Goal: Information Seeking & Learning: Learn about a topic

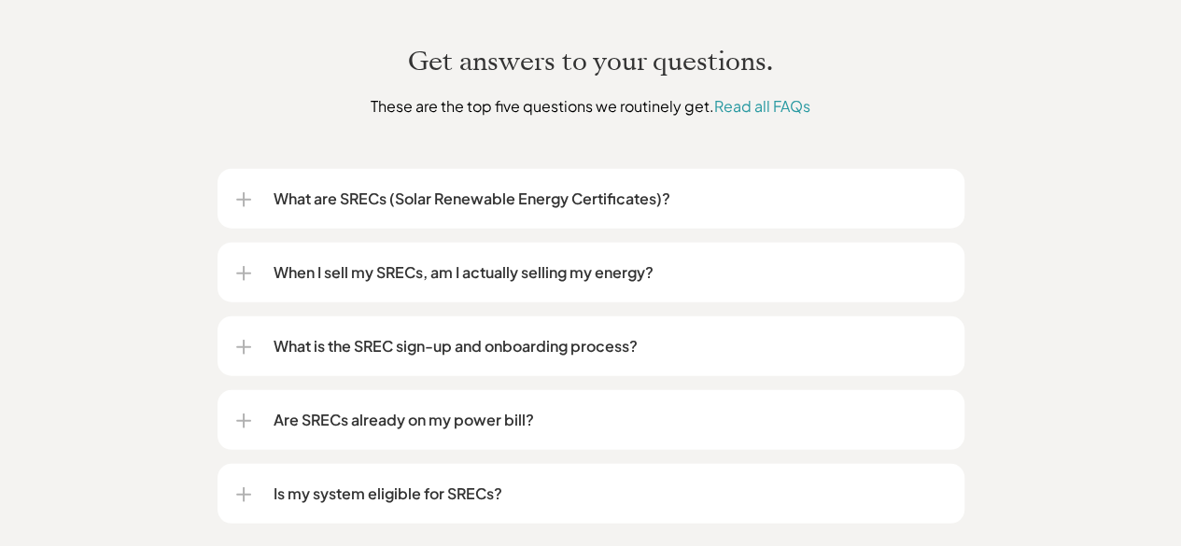
scroll to position [2277, 0]
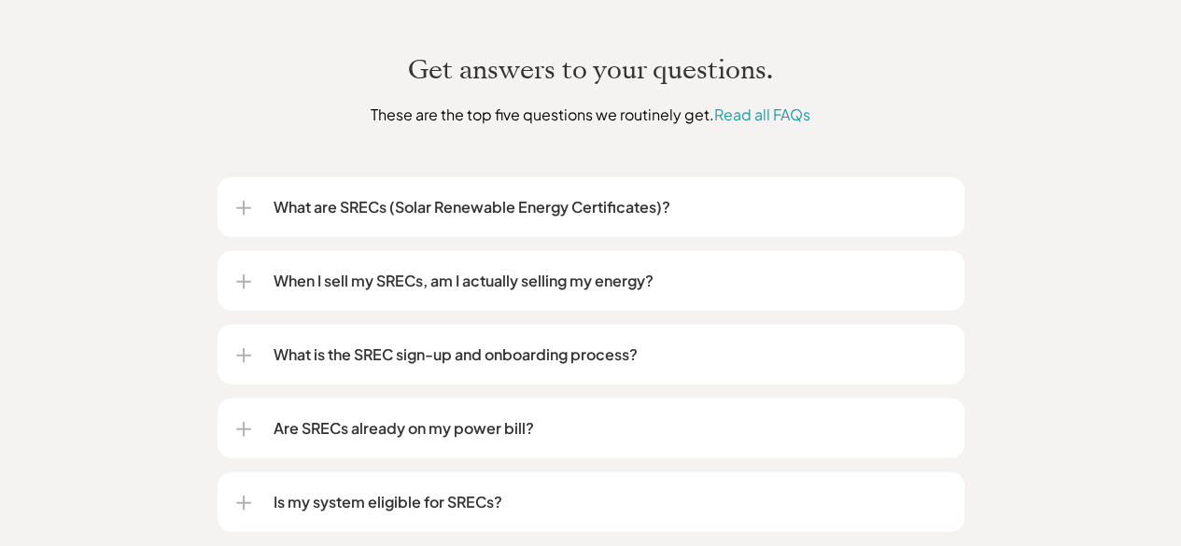
click at [576, 251] on div "When I sell my SRECs, am I actually selling my energy?" at bounding box center [591, 281] width 710 height 60
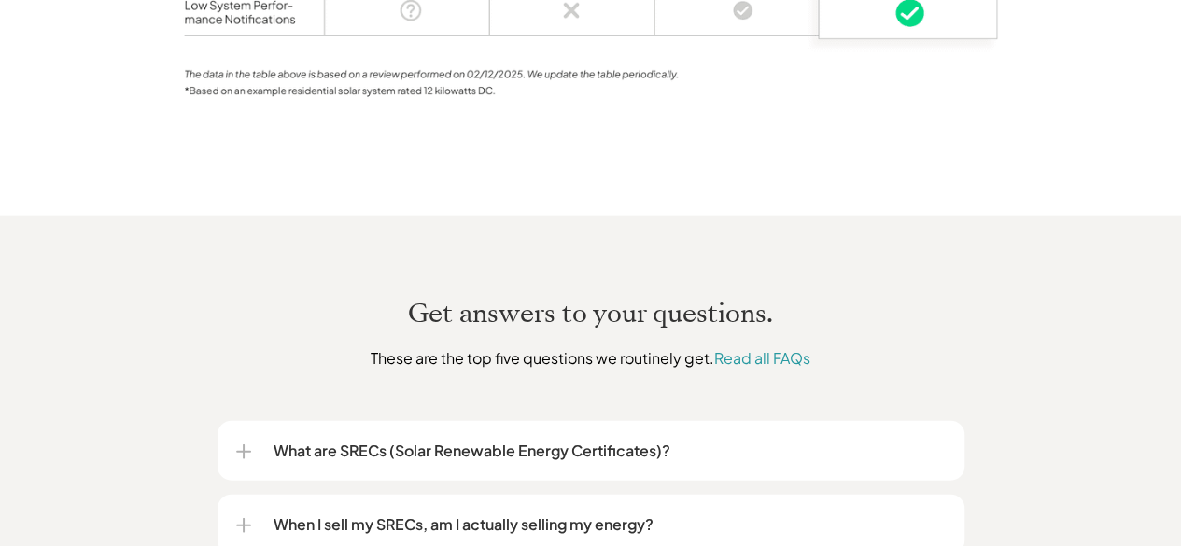
scroll to position [2173, 0]
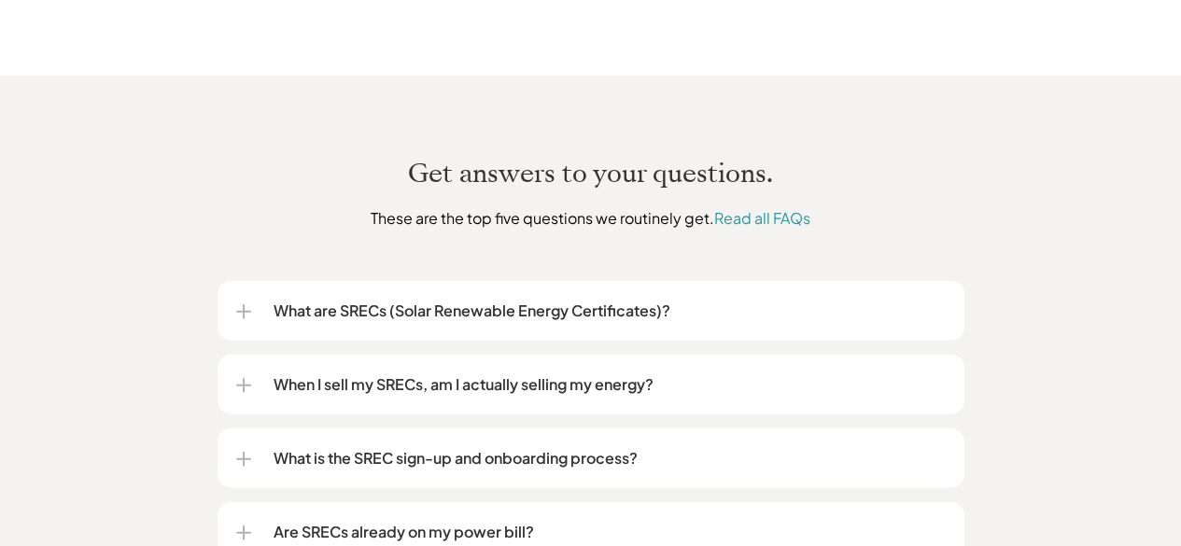
click at [697, 300] on p "What are SRECs (Solar Renewable Energy Certificates)?" at bounding box center [610, 311] width 672 height 22
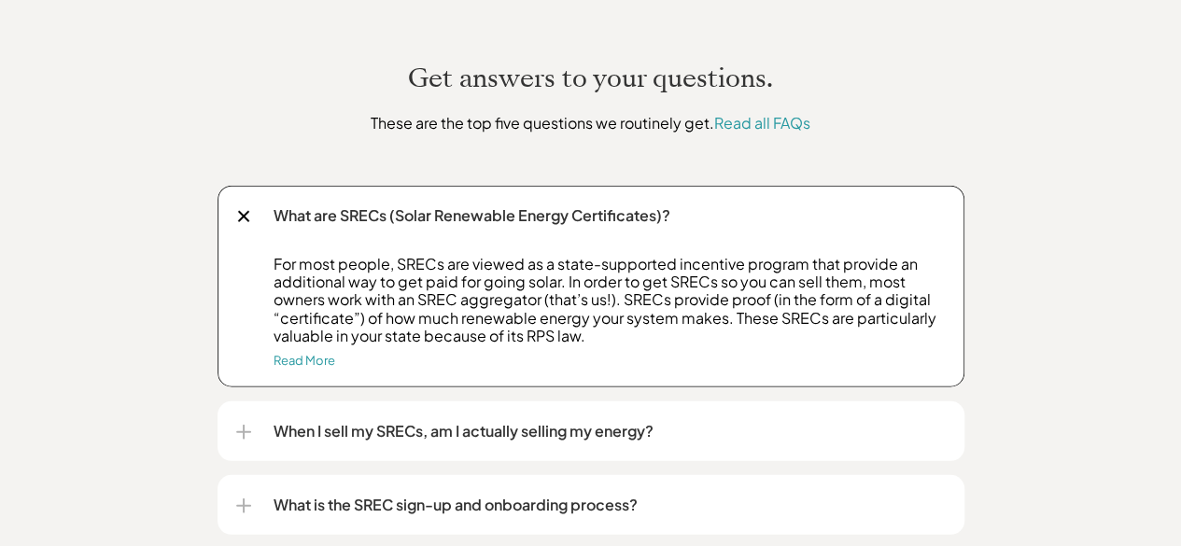
scroll to position [2326, 0]
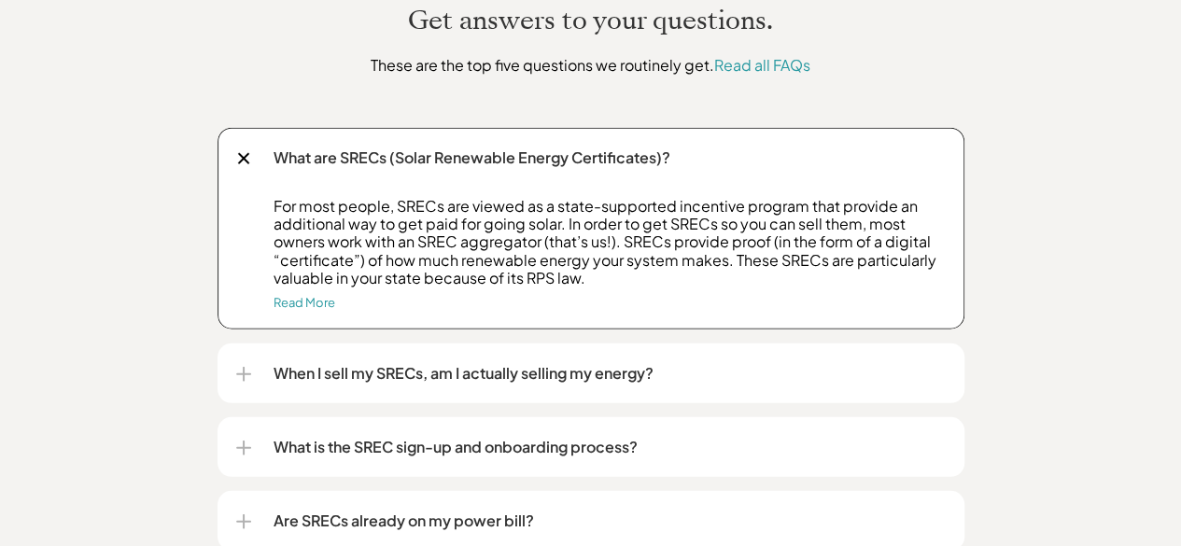
click at [642, 362] on p "When I sell my SRECs, am I actually selling my energy?" at bounding box center [610, 373] width 672 height 22
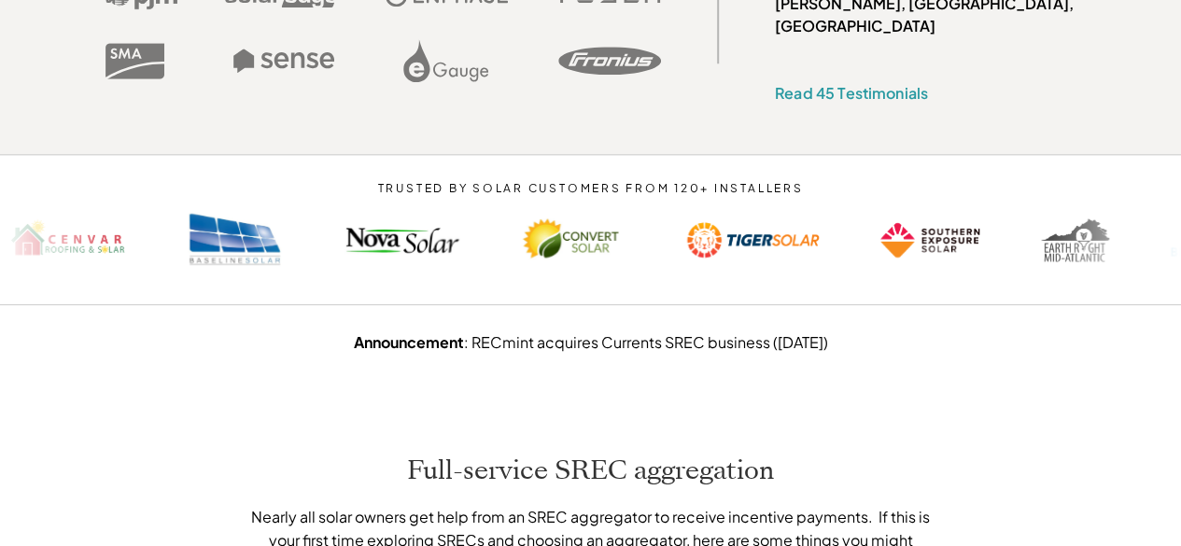
scroll to position [0, 0]
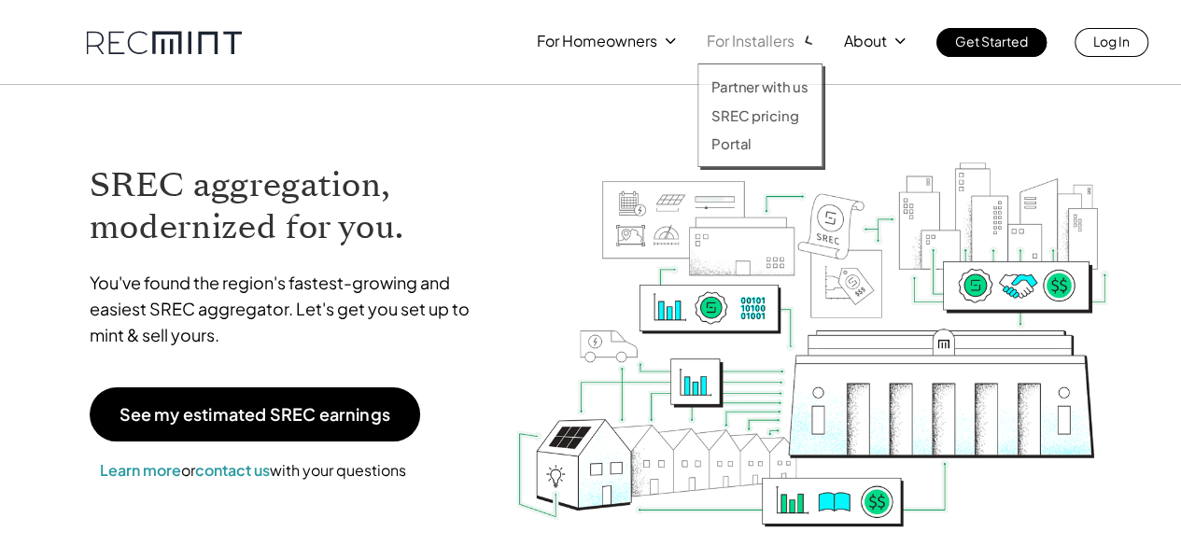
click at [741, 48] on p "For Installers" at bounding box center [751, 41] width 88 height 26
click at [751, 115] on p "SREC pricing" at bounding box center [754, 115] width 87 height 19
